Goal: Navigation & Orientation: Find specific page/section

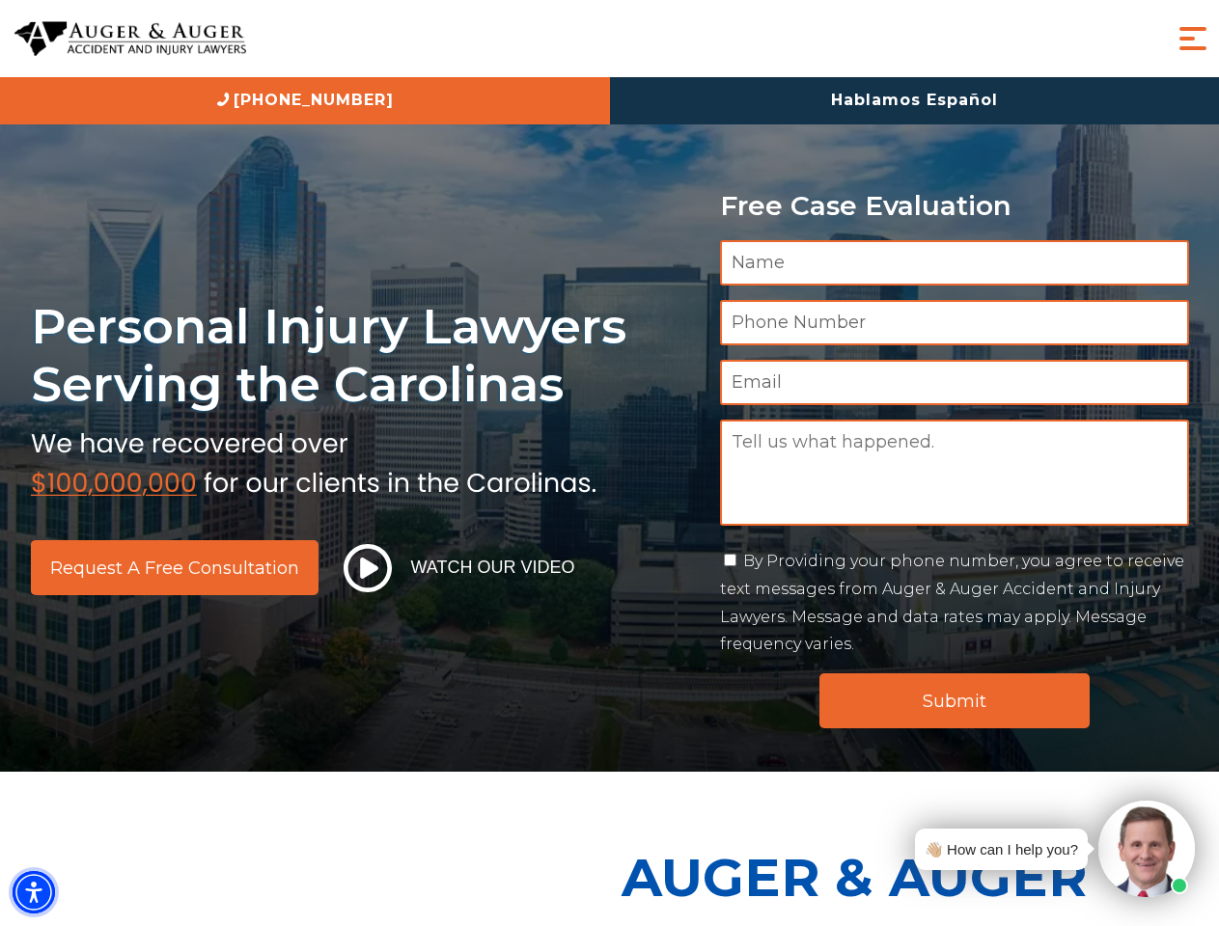
click at [34, 892] on img "Accessibility Menu" at bounding box center [34, 892] width 42 height 42
